Goal: Transaction & Acquisition: Purchase product/service

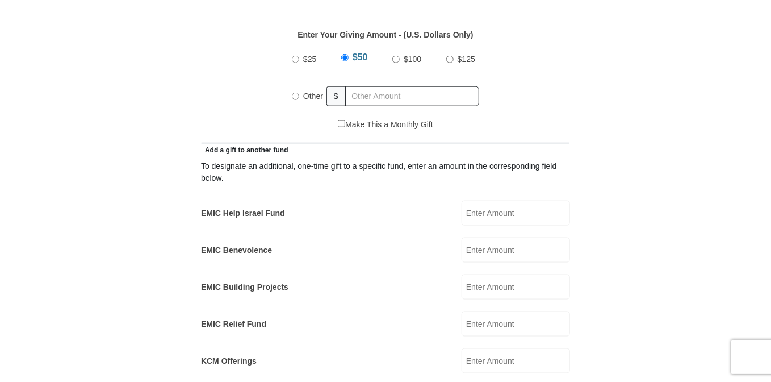
scroll to position [600, 0]
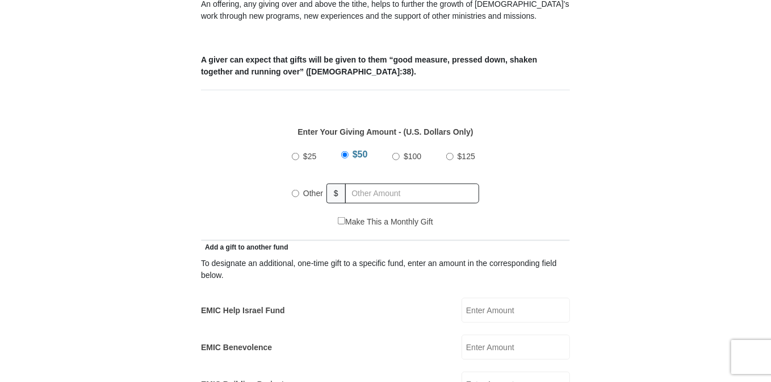
scroll to position [420, 0]
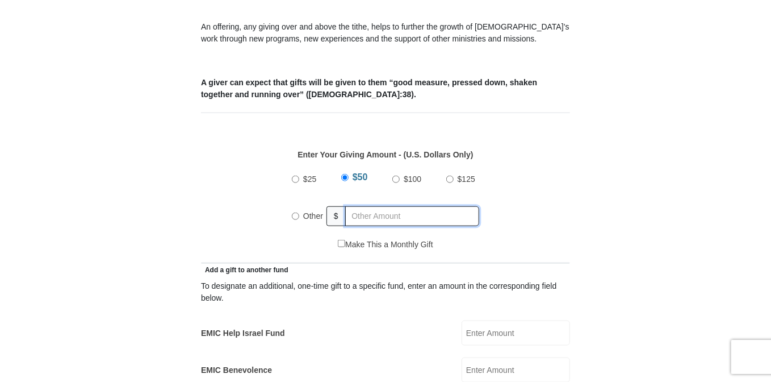
radio input "true"
click at [427, 206] on input "text" at bounding box center [414, 216] width 130 height 20
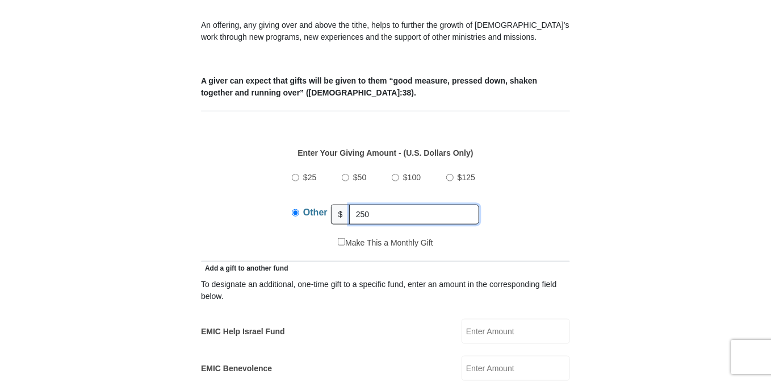
scroll to position [540, 0]
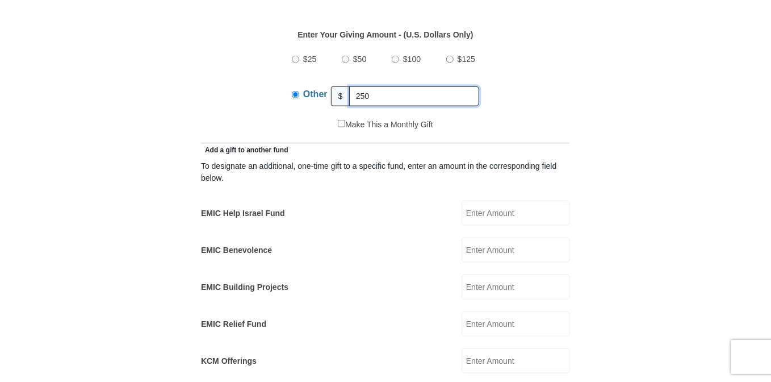
type input "250"
click at [533, 311] on input "EMIC Relief Fund" at bounding box center [516, 323] width 109 height 25
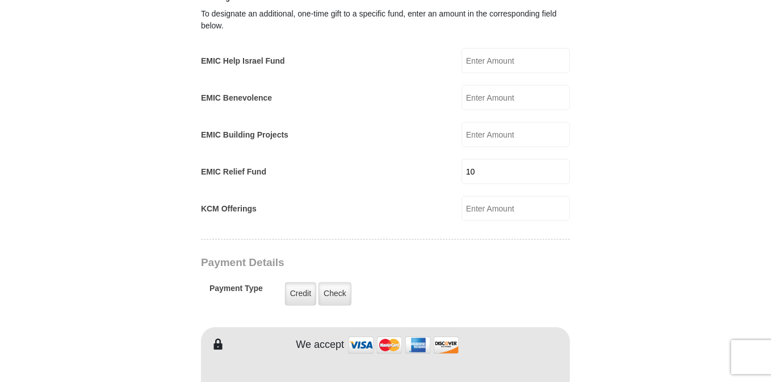
scroll to position [720, 0]
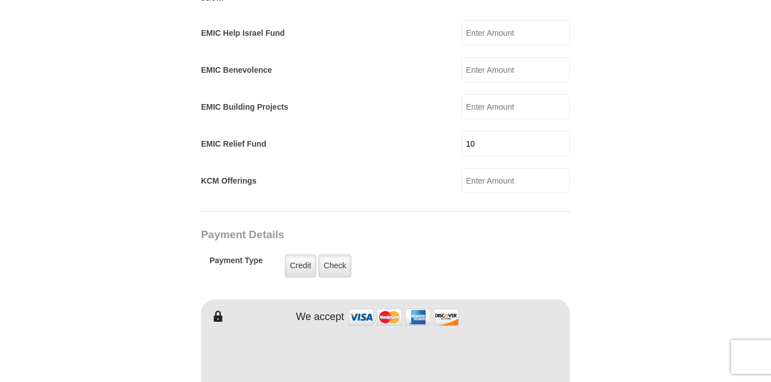
type input "10"
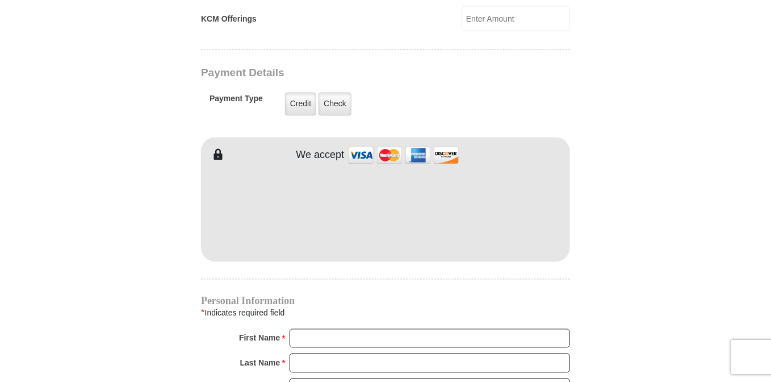
scroll to position [900, 0]
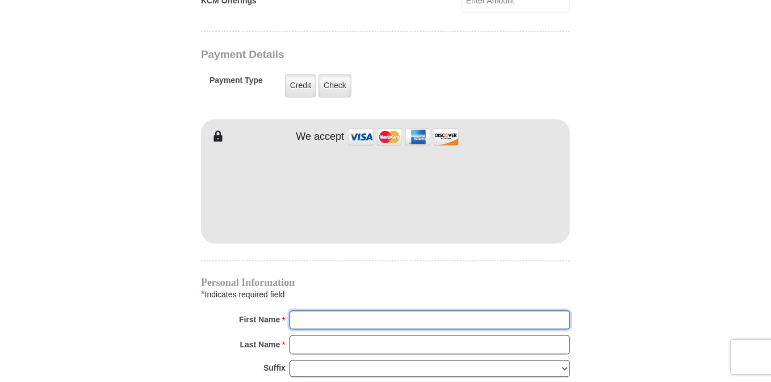
click at [339, 311] on input "First Name *" at bounding box center [430, 320] width 281 height 19
type input "d"
type input "Donna"
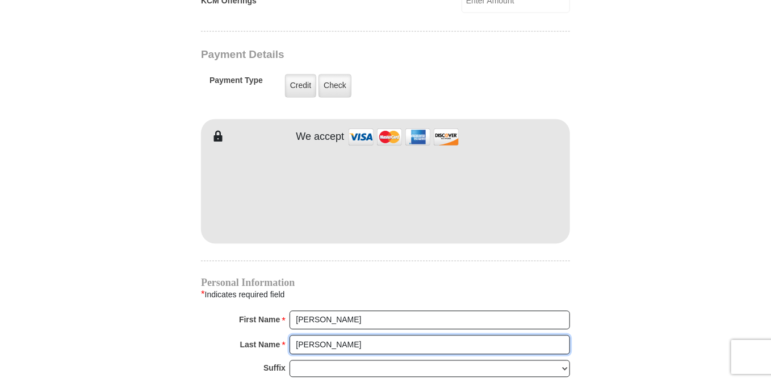
type input "Oswald"
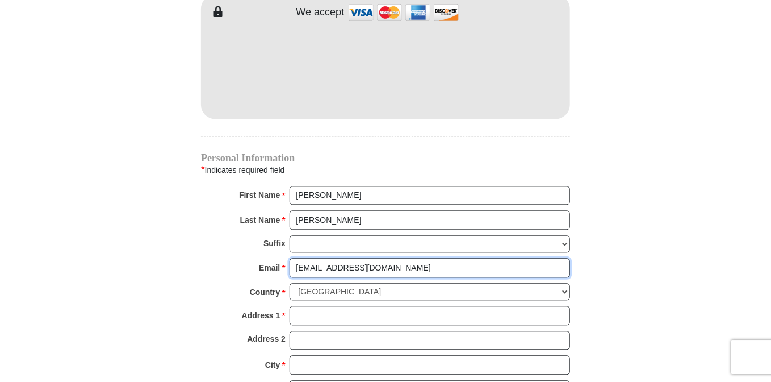
scroll to position [1079, 0]
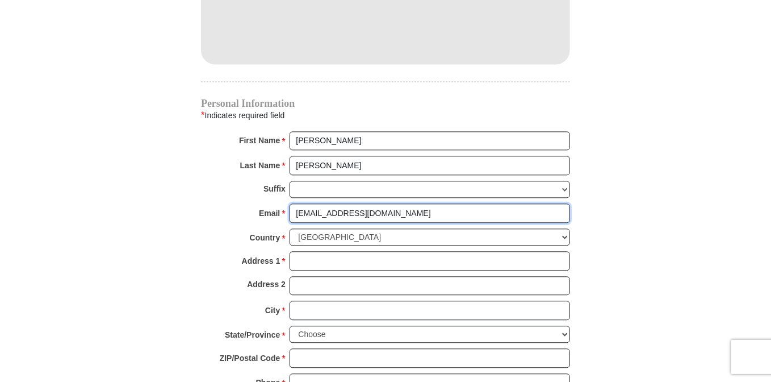
type input "djoswald1@gmail.com"
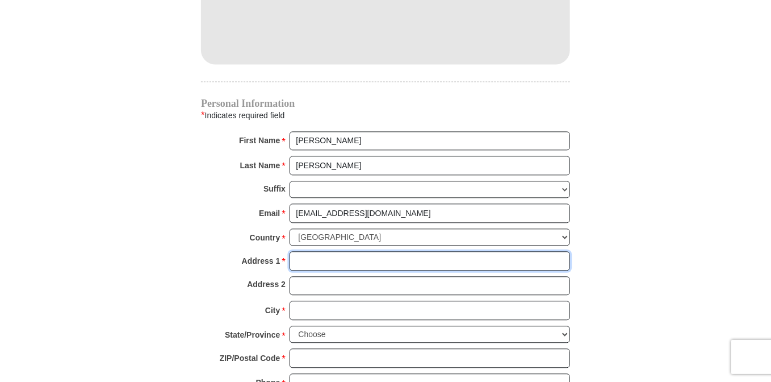
click at [320, 251] on input "Address 1 *" at bounding box center [430, 260] width 281 height 19
type input "409 Ridgecrest Dr"
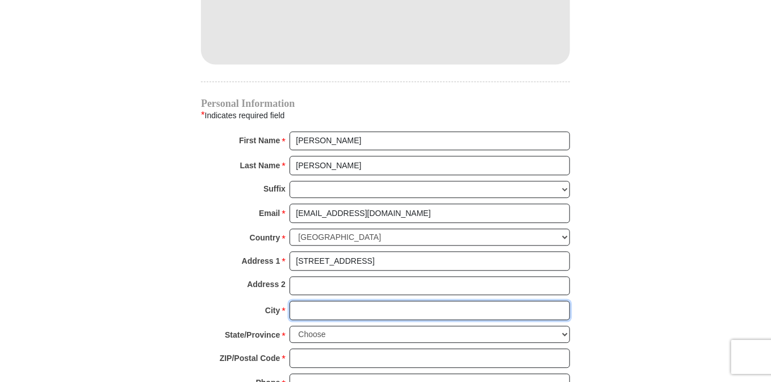
click at [319, 301] on input "City *" at bounding box center [430, 310] width 281 height 19
type input "Saginaw"
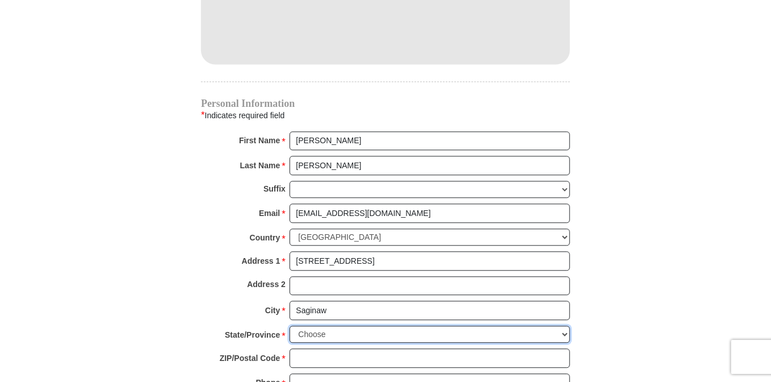
click at [290, 326] on select "Choose Alabama Alaska American Samoa Arizona Arkansas Armed Forces Americas Arm…" at bounding box center [430, 335] width 281 height 18
click at [314, 326] on select "Choose Alabama Alaska American Samoa Arizona Arkansas Armed Forces Americas Arm…" at bounding box center [430, 335] width 281 height 18
select select "TX"
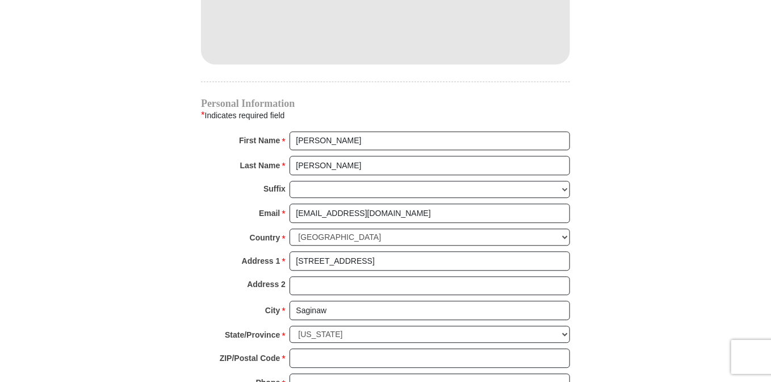
click at [315, 327] on div "State/Province * Choose Alabama Alaska American Samoa Arizona Arkansas Armed Fo…" at bounding box center [385, 337] width 369 height 23
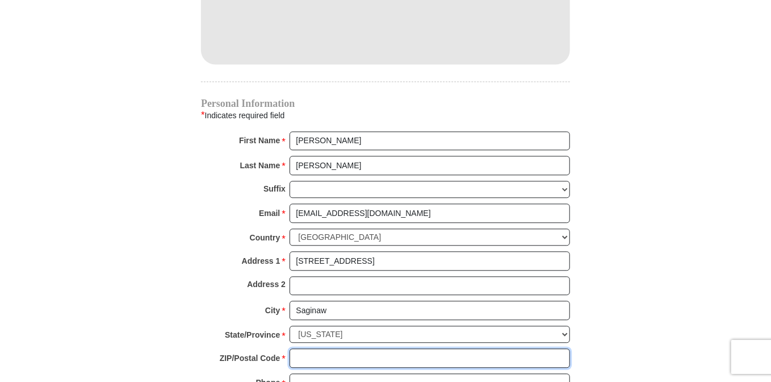
click at [314, 348] on input "ZIP/Postal Code *" at bounding box center [430, 357] width 281 height 19
type input "\"
type input "76179-1827"
click at [307, 373] on input "Phone * *" at bounding box center [430, 382] width 281 height 19
click at [310, 373] on input "8173190352" at bounding box center [430, 382] width 281 height 19
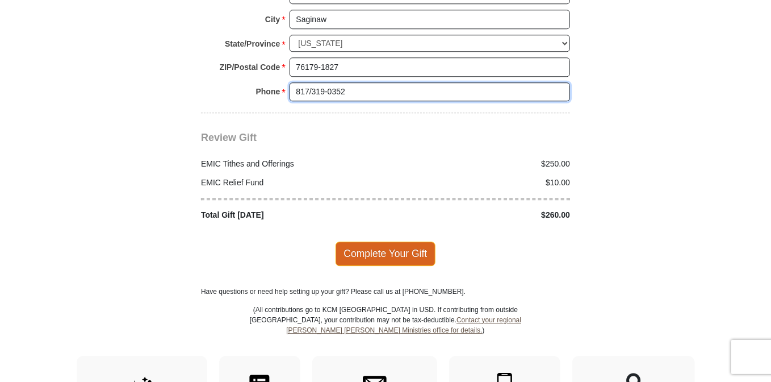
scroll to position [1439, 0]
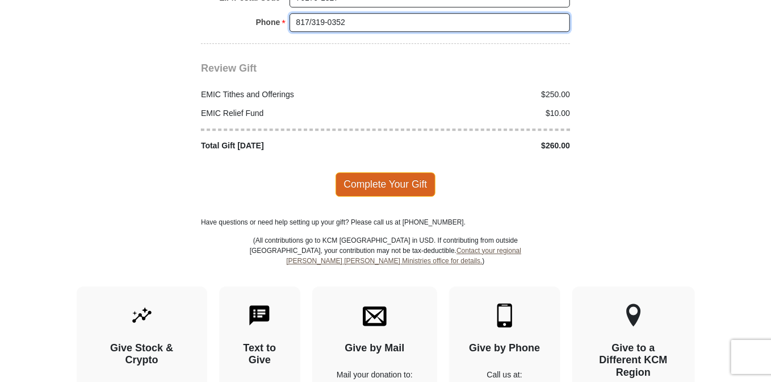
type input "817/319-0352"
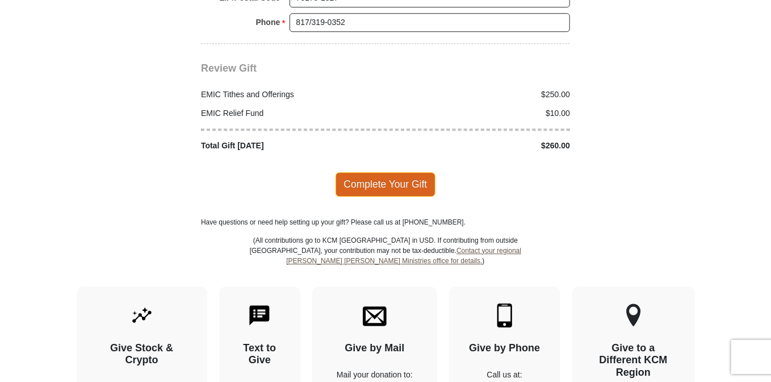
click at [378, 172] on span "Complete Your Gift" at bounding box center [386, 184] width 101 height 24
